Goal: Information Seeking & Learning: Learn about a topic

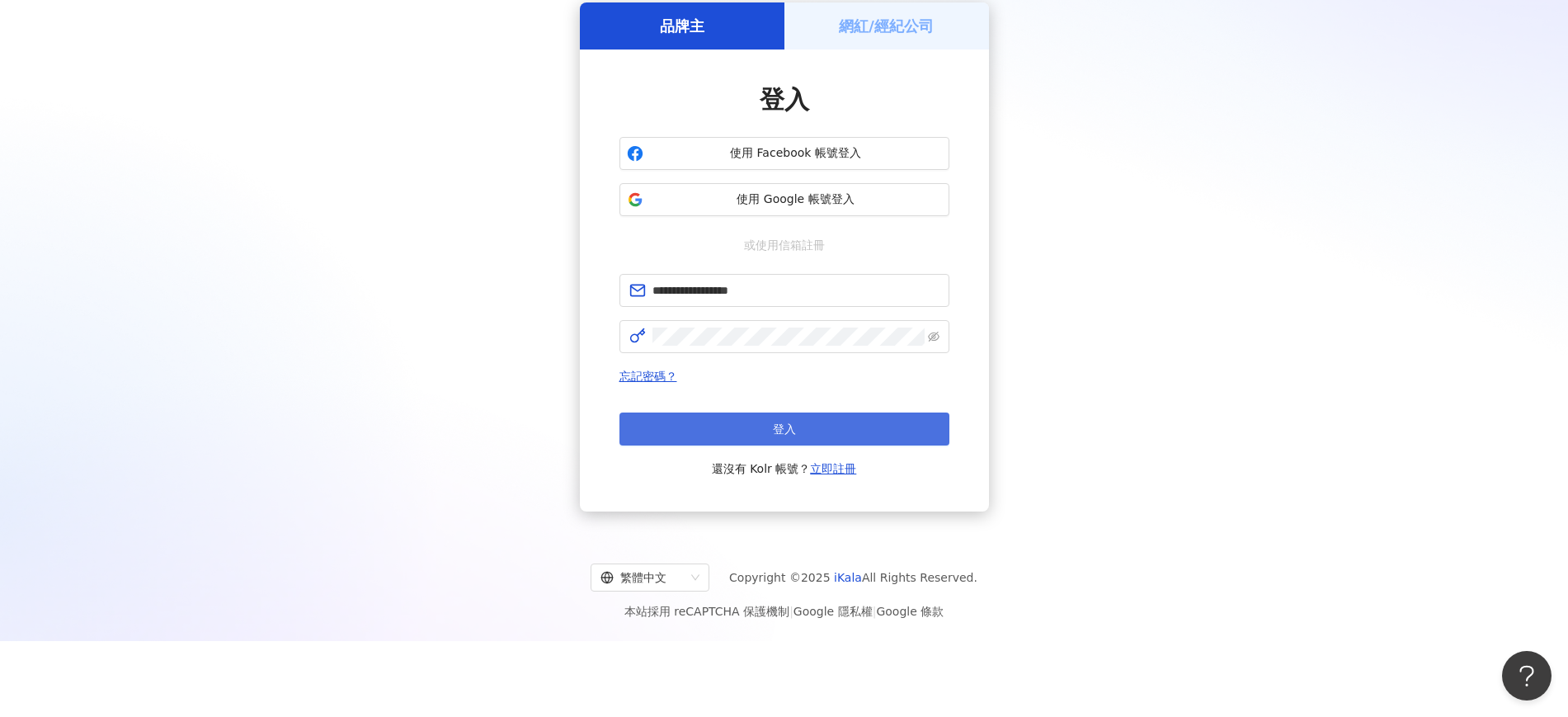
click at [796, 425] on button "登入" at bounding box center [784, 428] width 330 height 33
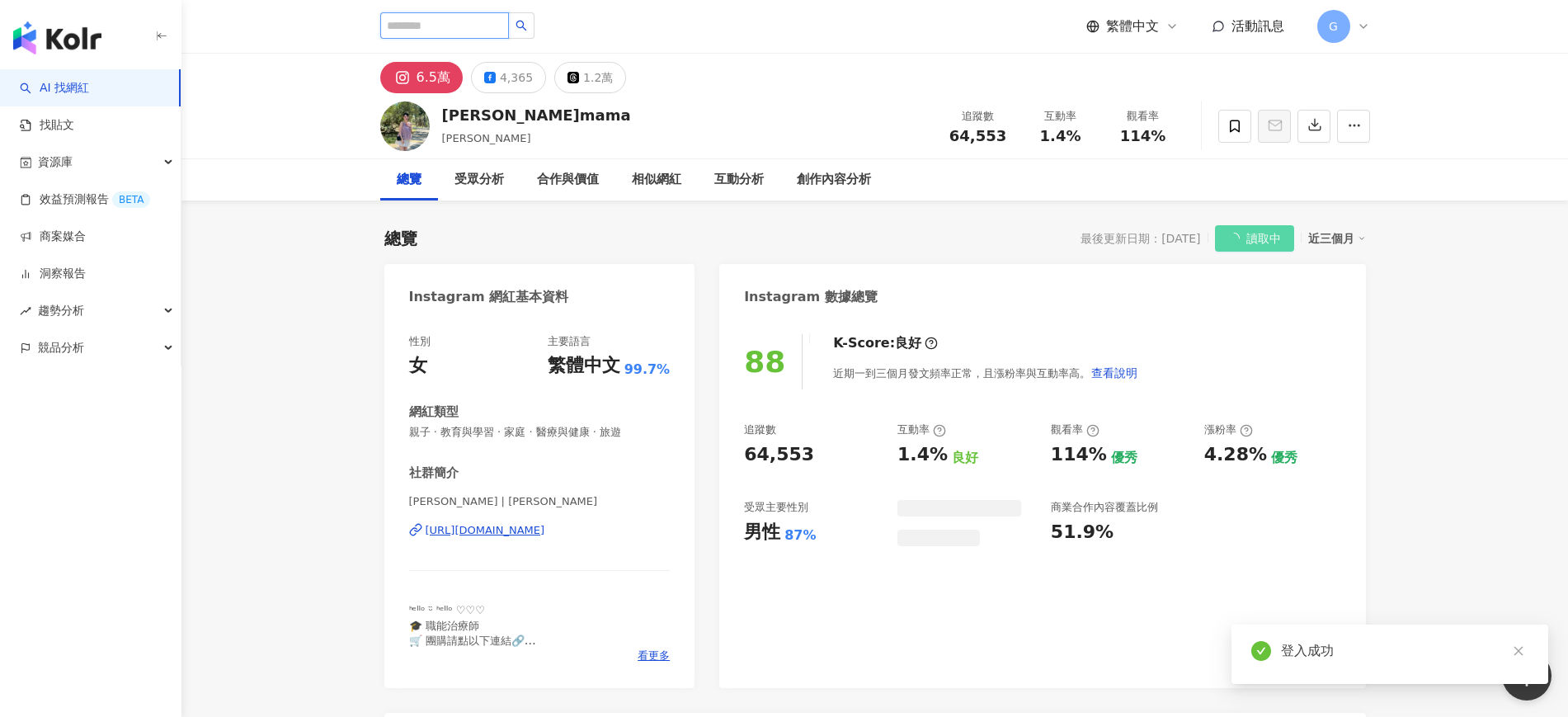
click at [488, 24] on input "search" at bounding box center [444, 26] width 128 height 27
paste input "**********"
click at [534, 21] on button "button" at bounding box center [521, 26] width 27 height 27
type input "**********"
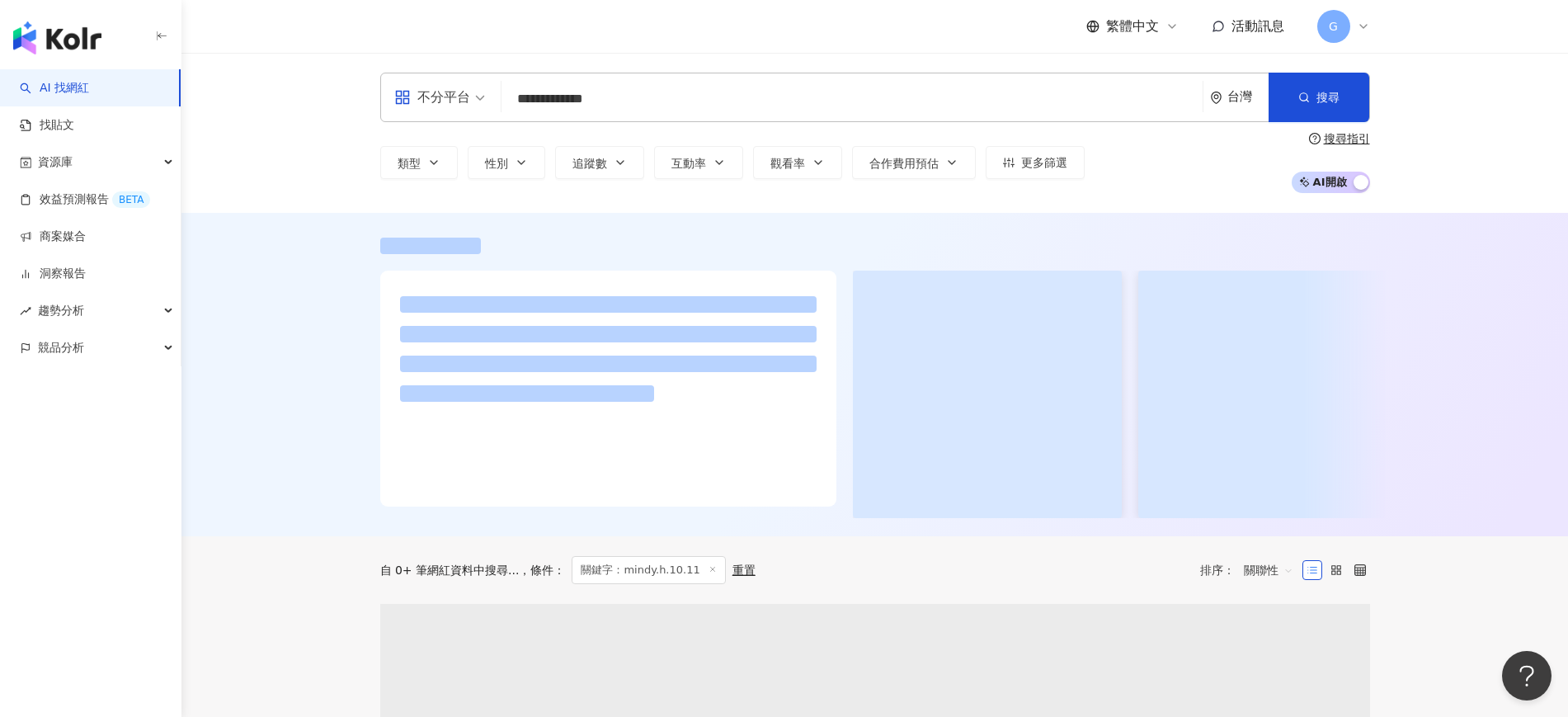
click at [512, 53] on header "繁體中文 活動訊息 G" at bounding box center [874, 27] width 1387 height 54
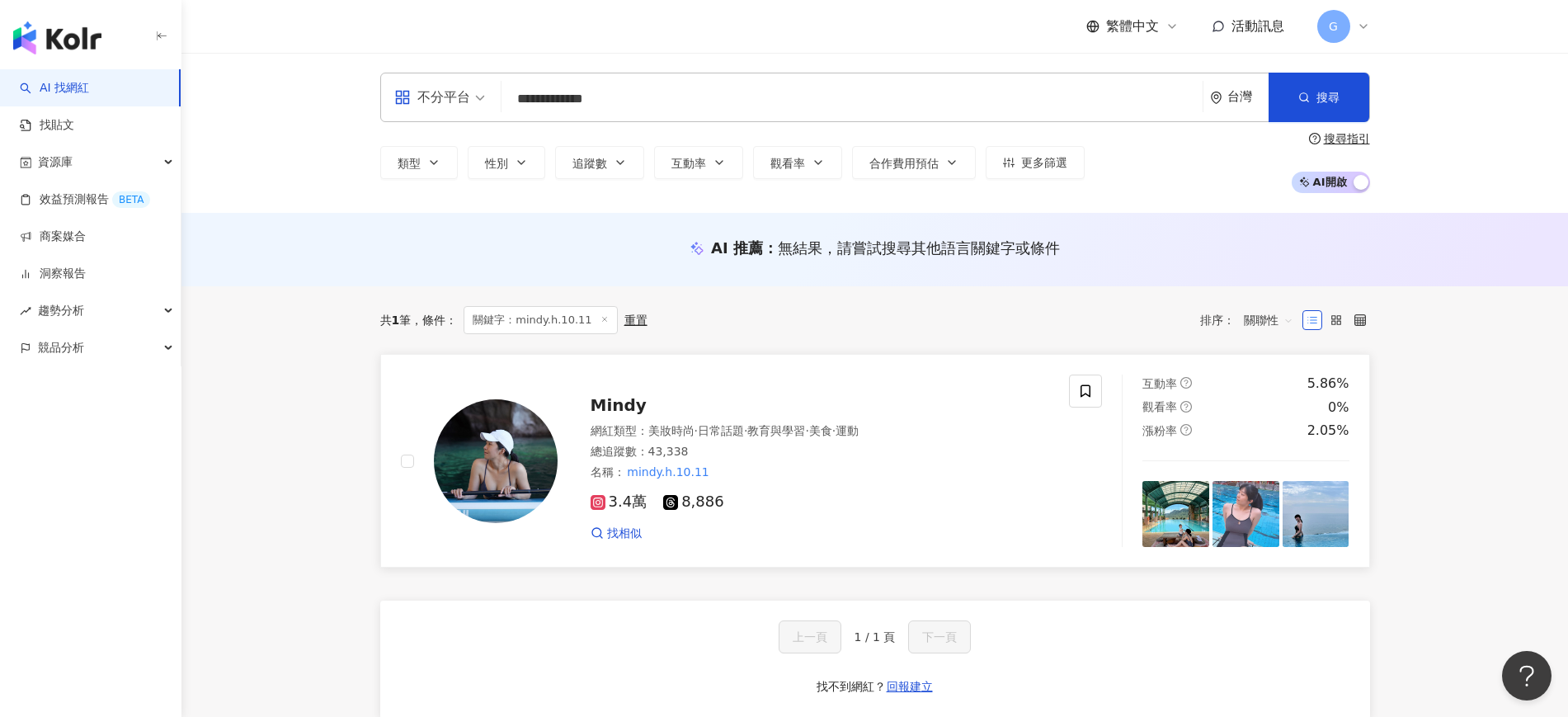
click at [507, 412] on img at bounding box center [496, 461] width 124 height 124
click at [564, 394] on div "Mindy 網紅類型 ： 美妝時尚 · 日常話題 · 教育與學習 · 美食 · 運動 總追蹤數 ： 43,338 名稱 ： mindy.h.10.11 3.4…" at bounding box center [803, 461] width 493 height 161
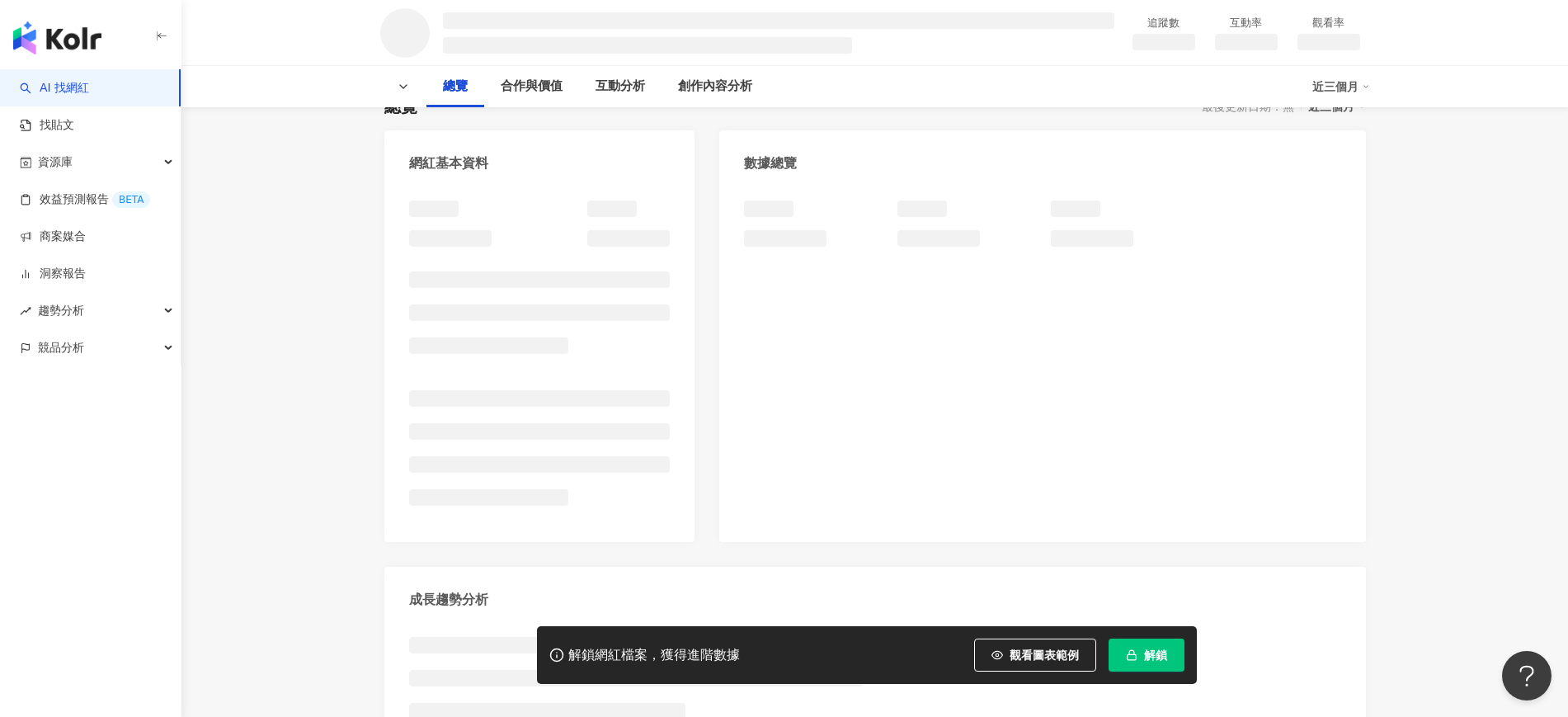
click at [1145, 666] on button "解鎖" at bounding box center [1147, 655] width 76 height 33
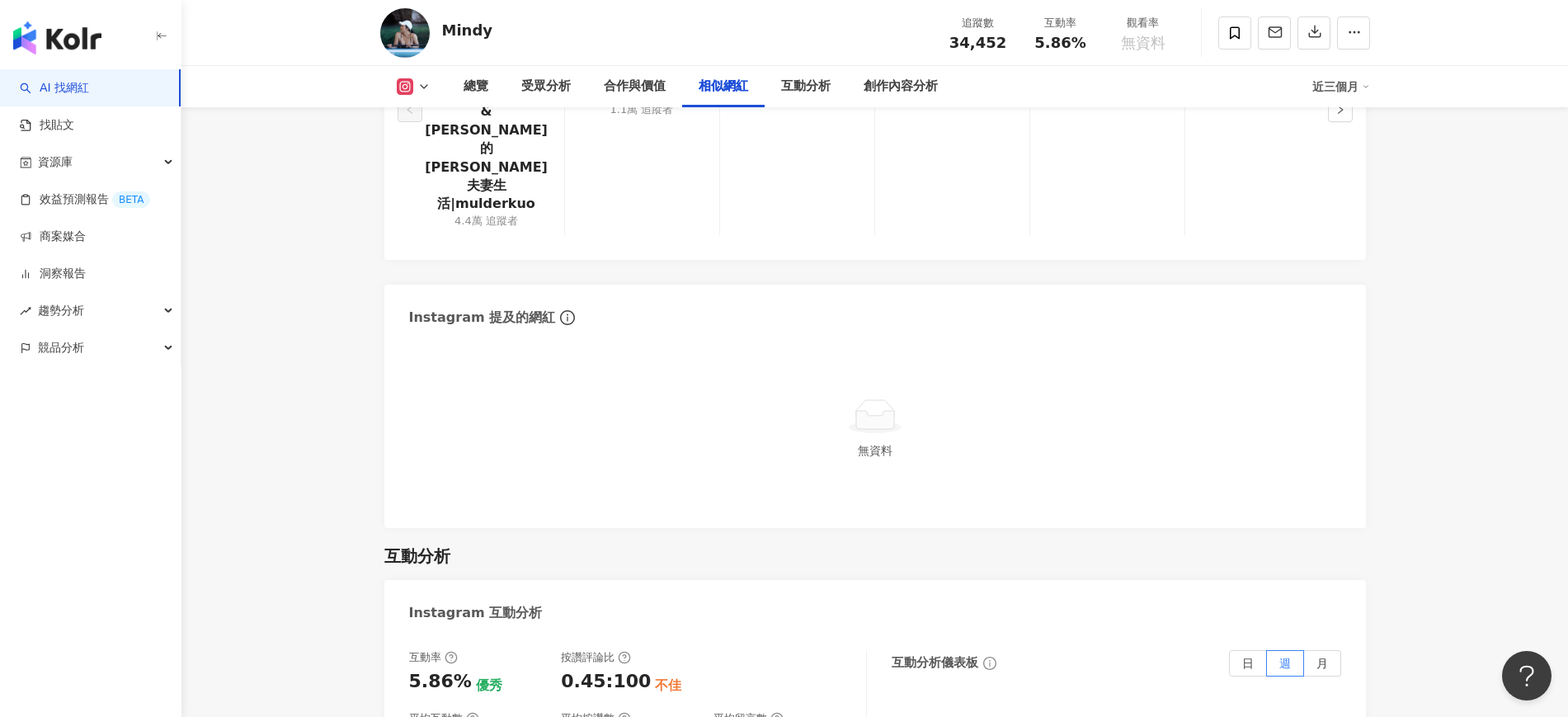
scroll to position [2991, 0]
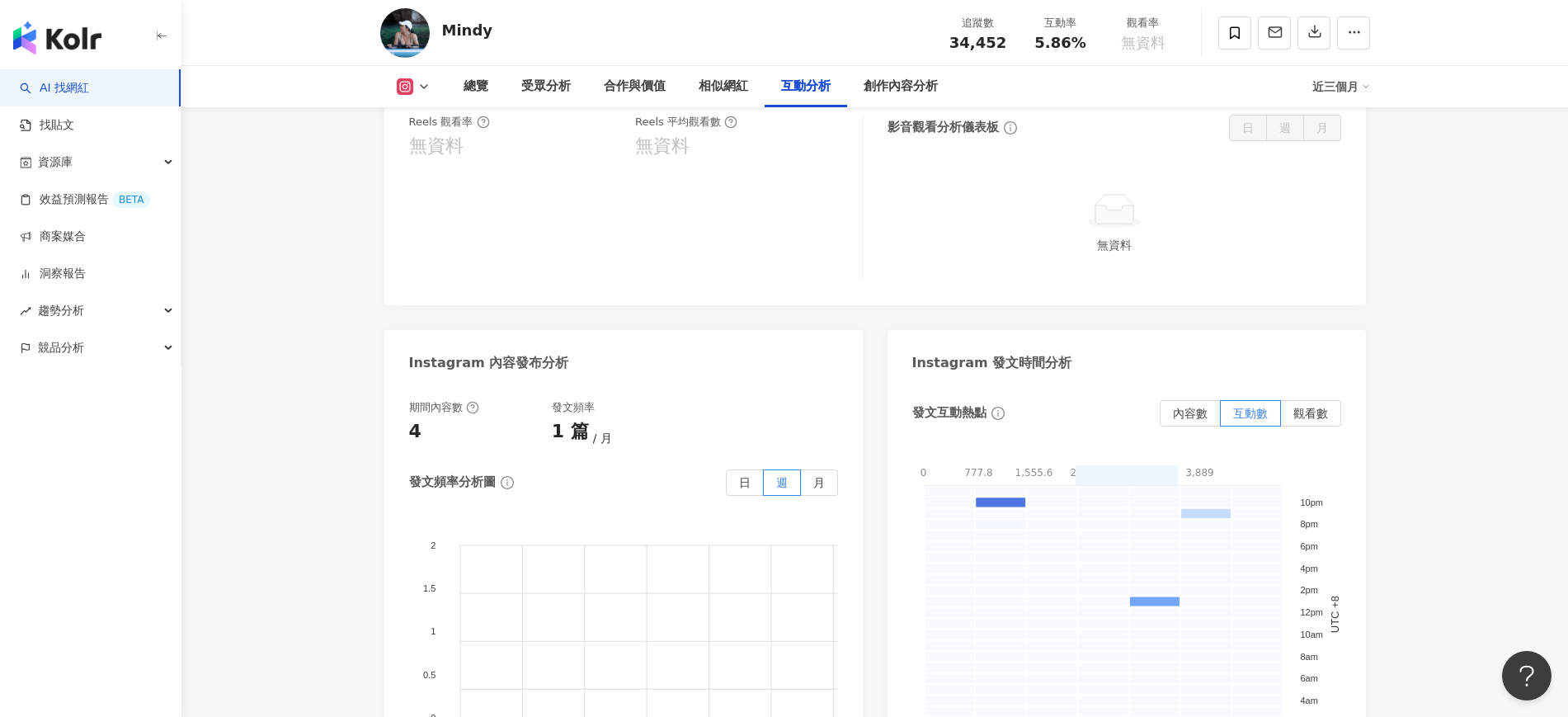
scroll to position [3920, 0]
